Goal: Communication & Community: Answer question/provide support

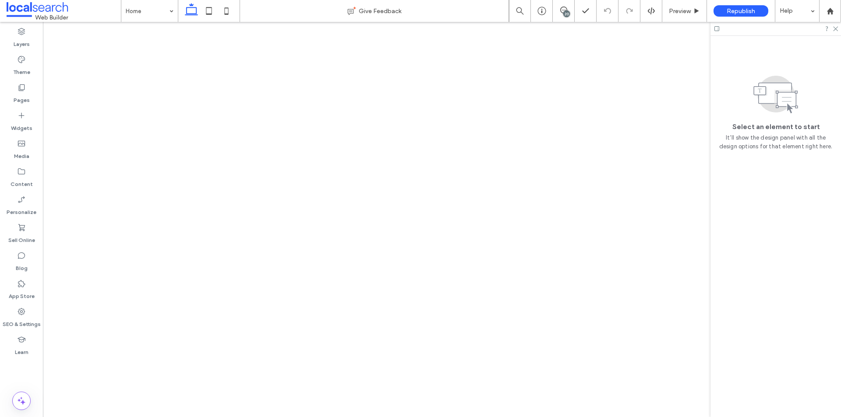
click at [837, 30] on icon at bounding box center [835, 28] width 6 height 6
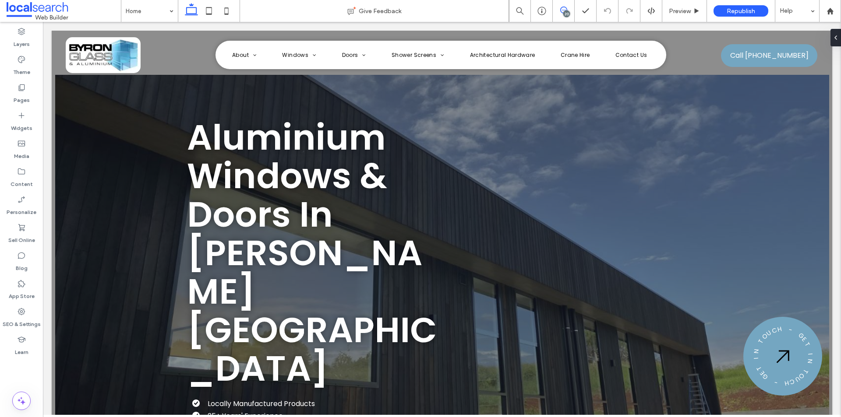
click at [565, 8] on icon at bounding box center [563, 10] width 7 height 7
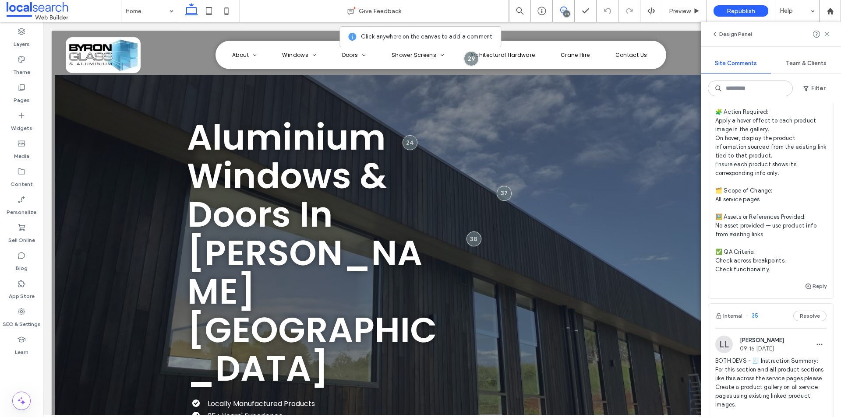
scroll to position [1051, 0]
click at [810, 291] on button "Reply" at bounding box center [816, 285] width 22 height 11
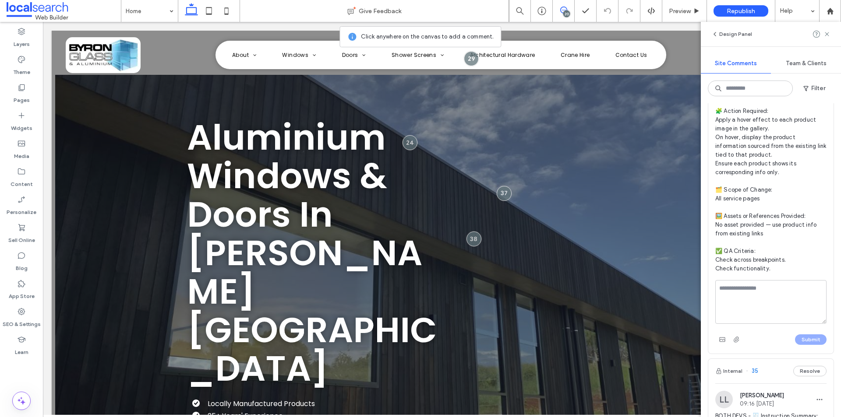
click at [770, 324] on textarea at bounding box center [770, 302] width 111 height 44
type textarea "**********"
click at [803, 345] on button "Submit" at bounding box center [811, 340] width 32 height 11
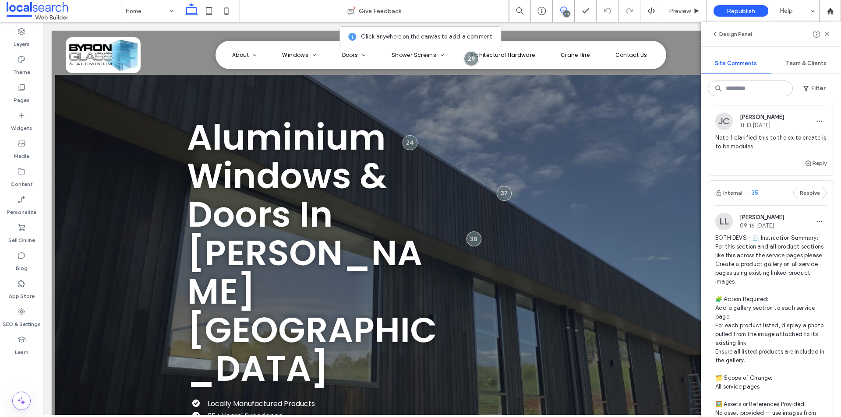
scroll to position [1182, 0]
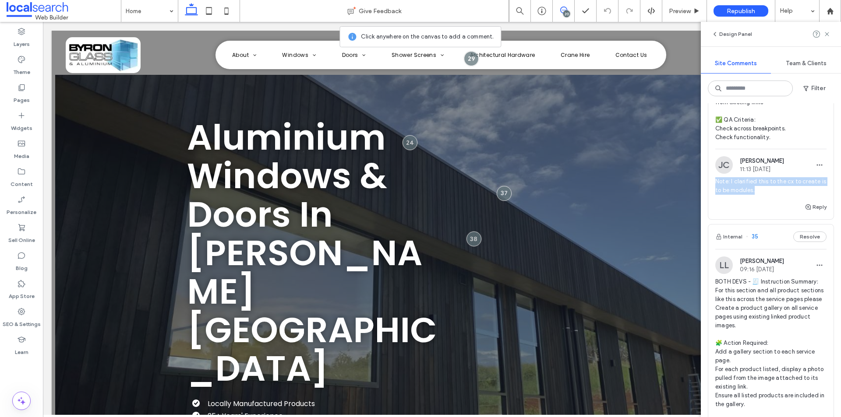
drag, startPoint x: 716, startPoint y: 224, endPoint x: 765, endPoint y: 235, distance: 49.7
click at [765, 195] on span "Note: I clarified this to the cx to create is to be modules." at bounding box center [770, 186] width 111 height 18
copy span "Note: I clarified this to the cx to create is to be modules."
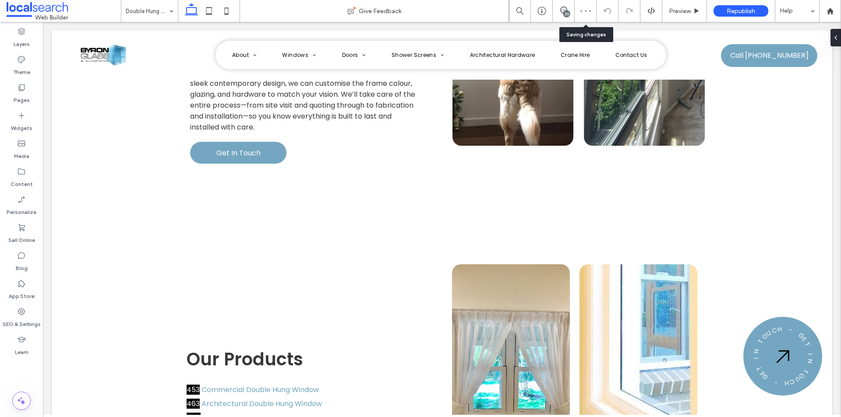
click at [569, 4] on div "20" at bounding box center [564, 11] width 22 height 22
click at [567, 10] on span at bounding box center [563, 10] width 21 height 7
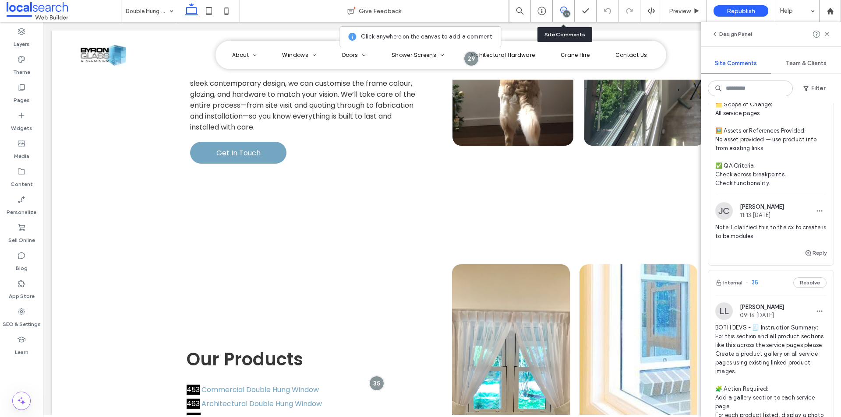
scroll to position [1139, 0]
drag, startPoint x: 766, startPoint y: 277, endPoint x: 716, endPoint y: 269, distance: 50.9
click at [716, 239] on span "Note: I clarified this to the cx to create is to be modules." at bounding box center [770, 230] width 111 height 18
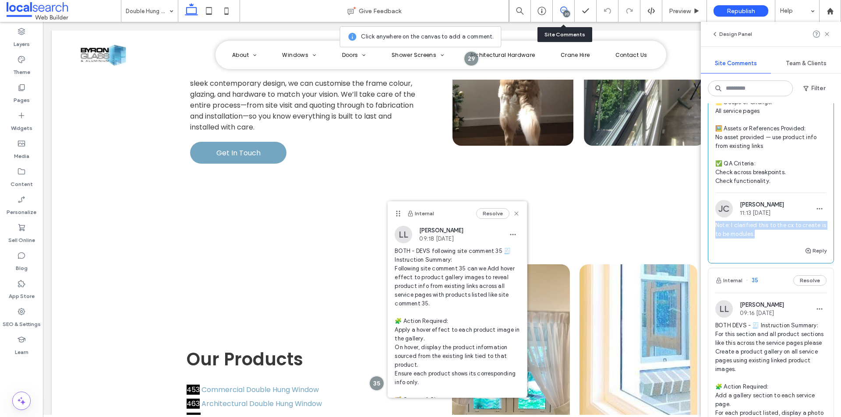
copy span "Note: I clarified this to the cx to create is to be modules."
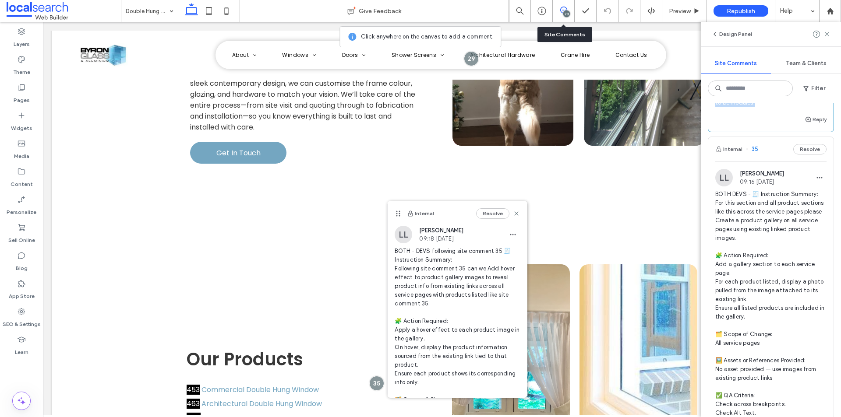
scroll to position [1226, 0]
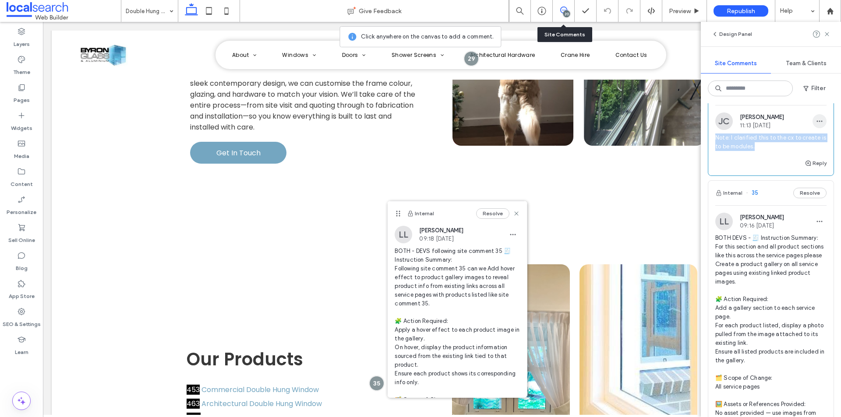
click at [817, 122] on use "button" at bounding box center [820, 121] width 6 height 1
click at [769, 188] on div "Edit" at bounding box center [780, 188] width 78 height 17
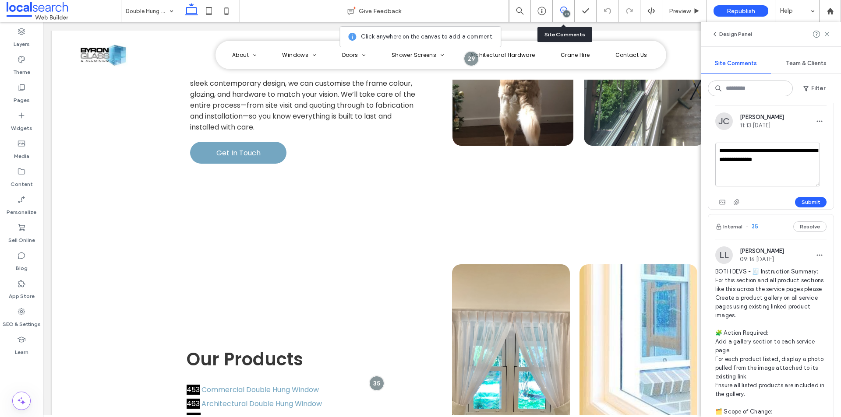
click at [780, 187] on textarea "**********" at bounding box center [767, 165] width 105 height 44
type textarea "**********"
click at [804, 208] on button "Submit" at bounding box center [811, 202] width 32 height 11
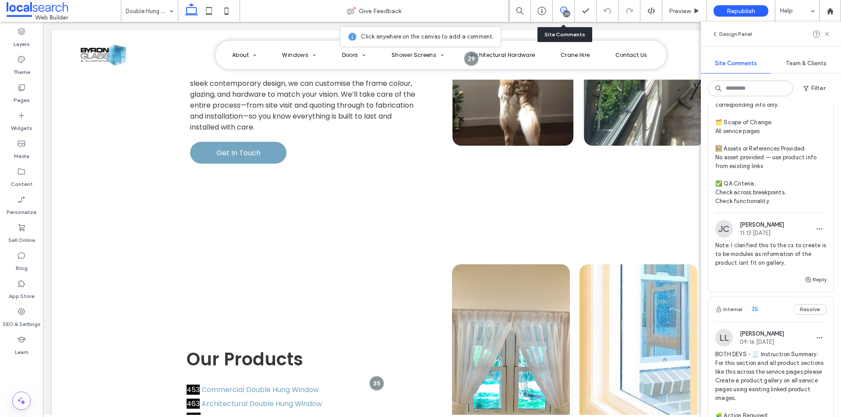
scroll to position [1095, 0]
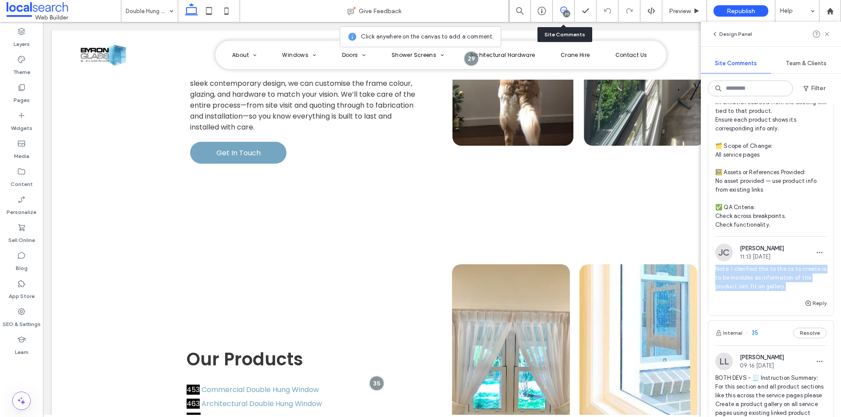
drag, startPoint x: 786, startPoint y: 332, endPoint x: 715, endPoint y: 315, distance: 73.4
click at [715, 298] on div "[PERSON_NAME] 11:13 [DATE] Note: I clarified this to the cx to create is to be …" at bounding box center [770, 271] width 125 height 54
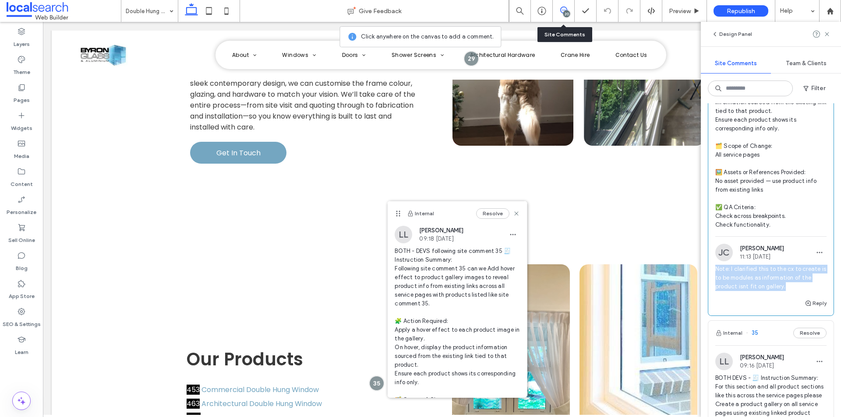
copy span "Note: I clarified this to the cx to create is to be modules as information of t…"
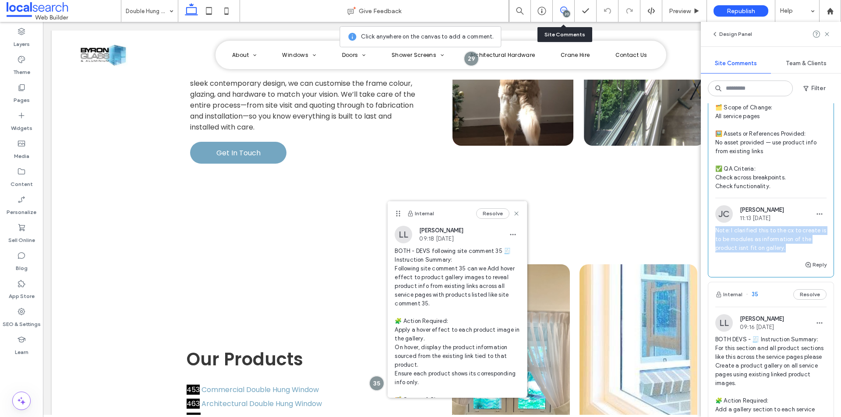
scroll to position [1139, 0]
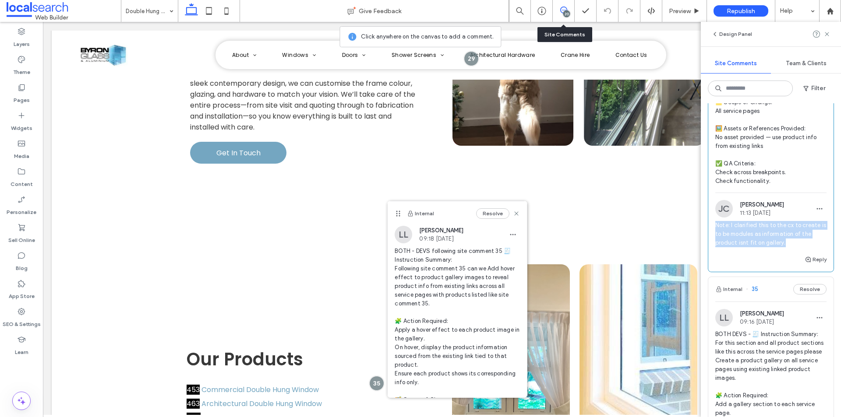
click at [712, 254] on div "[PERSON_NAME] 11:13 [DATE] Note: I clarified this to the cx to create is to be …" at bounding box center [770, 227] width 125 height 54
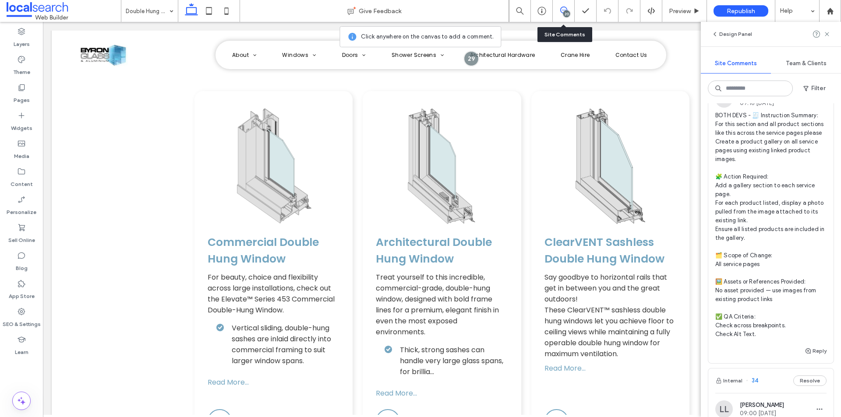
scroll to position [1604, 0]
